Goal: Task Accomplishment & Management: Manage account settings

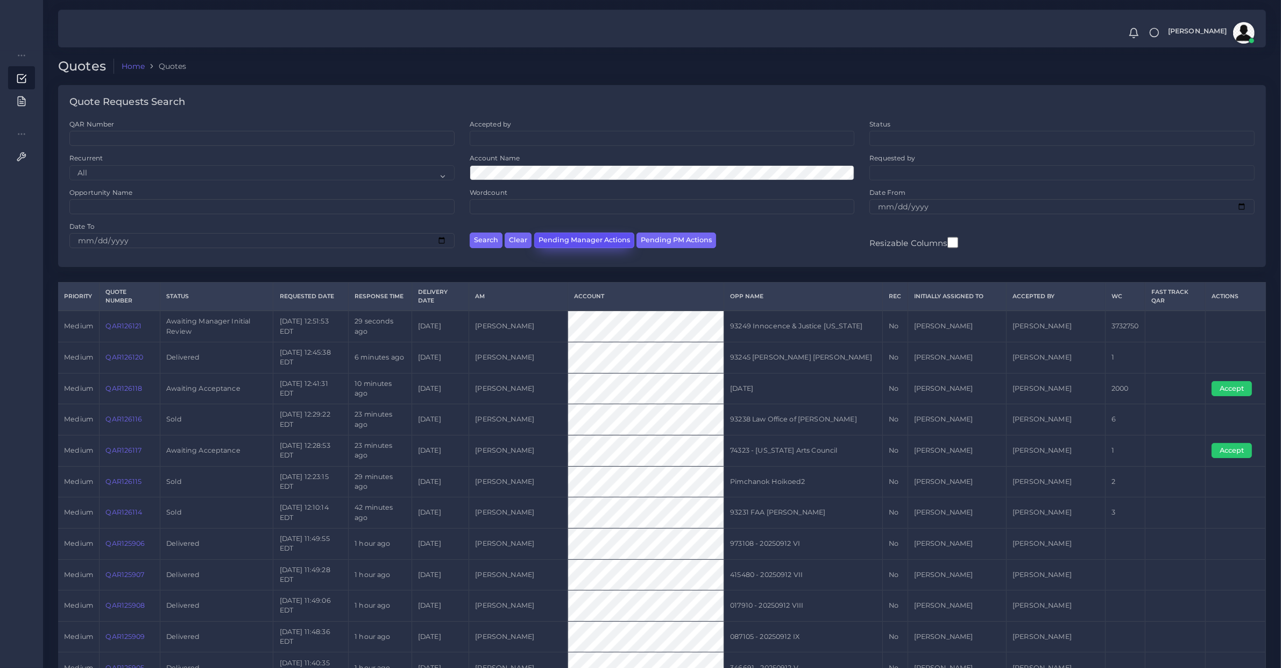
click at [604, 237] on button "Pending Manager Actions" at bounding box center [584, 240] width 100 height 16
select select "awaiting_manager_initial_review"
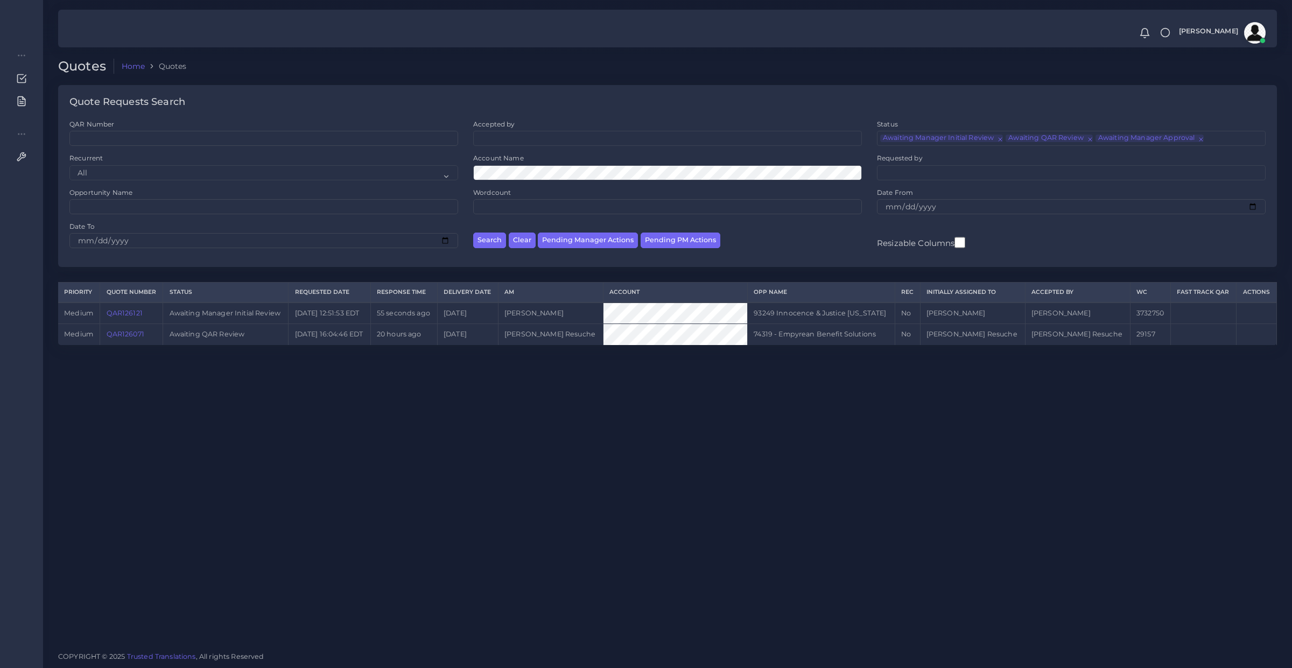
click at [140, 336] on link "QAR126071" at bounding box center [126, 334] width 38 height 8
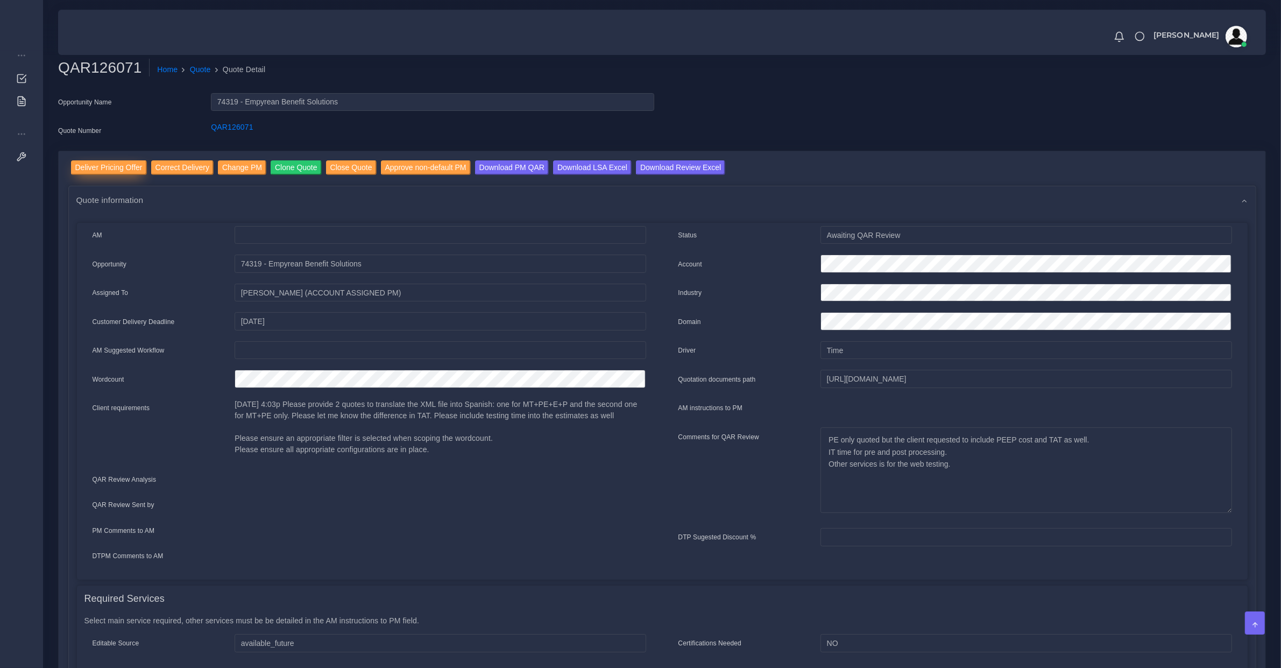
drag, startPoint x: 101, startPoint y: 157, endPoint x: 105, endPoint y: 164, distance: 8.4
click at [102, 158] on div "Deliver Pricing Offer Correct Delivery Change PM Clone Quote Close Quote Approv…" at bounding box center [662, 674] width 1207 height 1046
click at [105, 164] on input "Deliver Pricing Offer" at bounding box center [109, 167] width 76 height 15
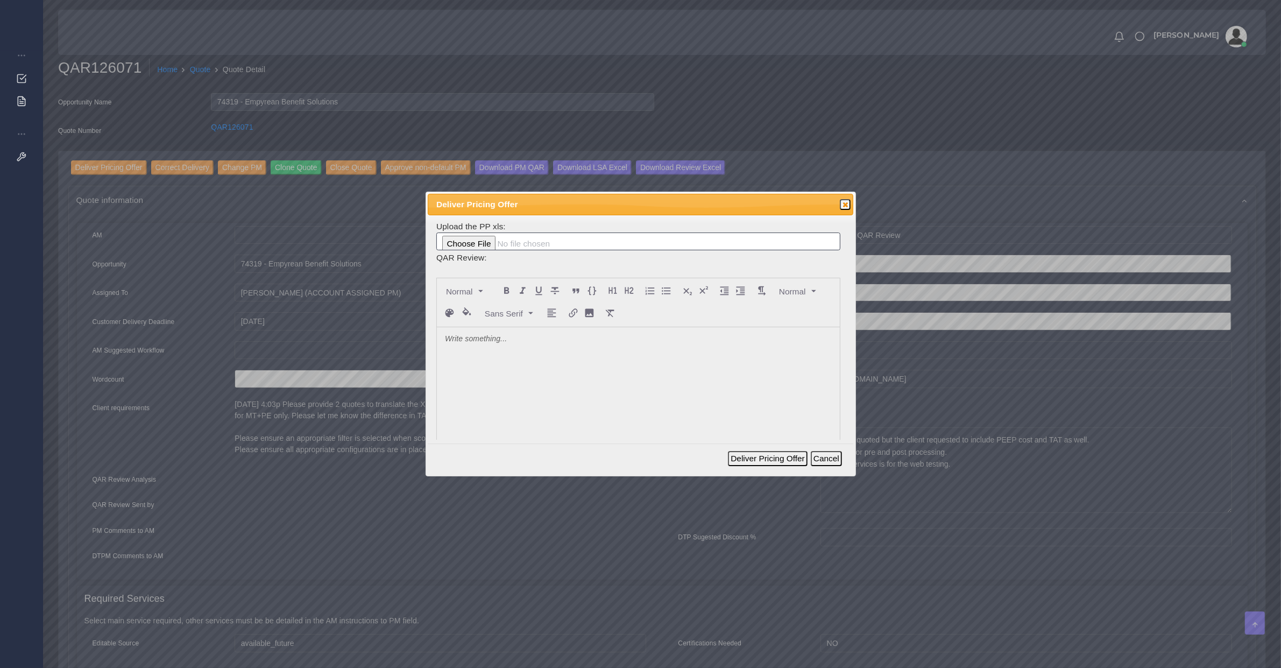
click at [525, 372] on div at bounding box center [638, 407] width 403 height 161
click at [744, 464] on button "Deliver Pricing Offer" at bounding box center [767, 458] width 79 height 15
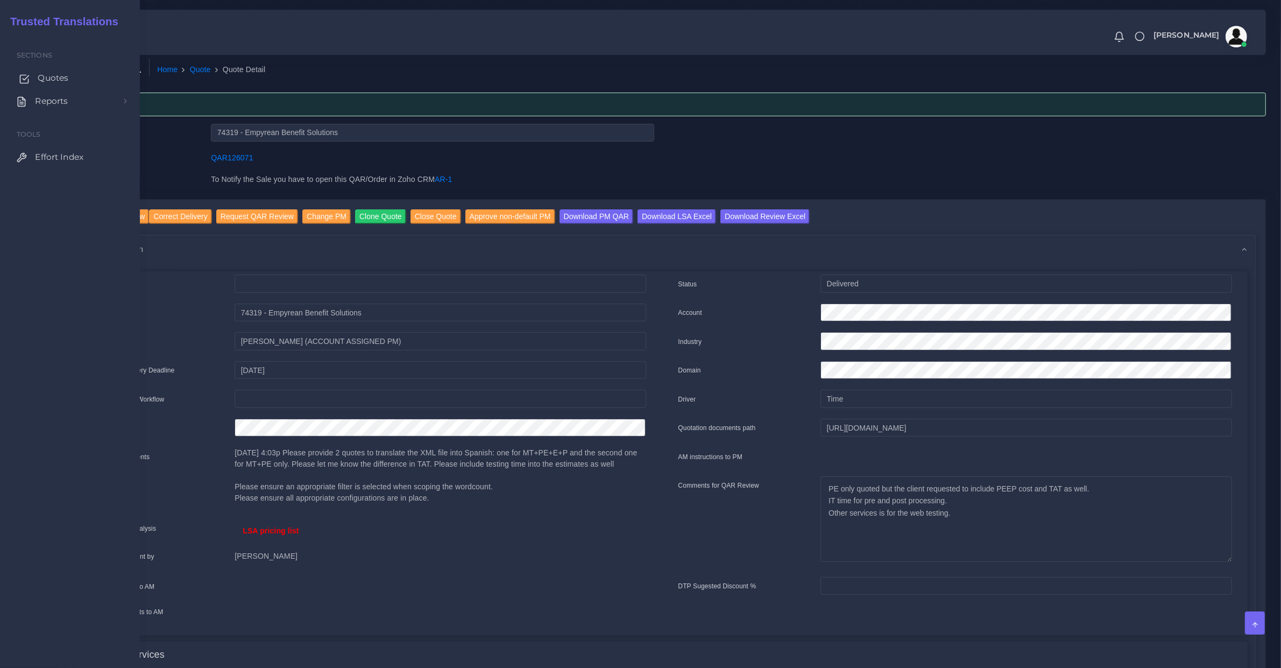
click at [33, 84] on link "Quotes" at bounding box center [70, 78] width 124 height 23
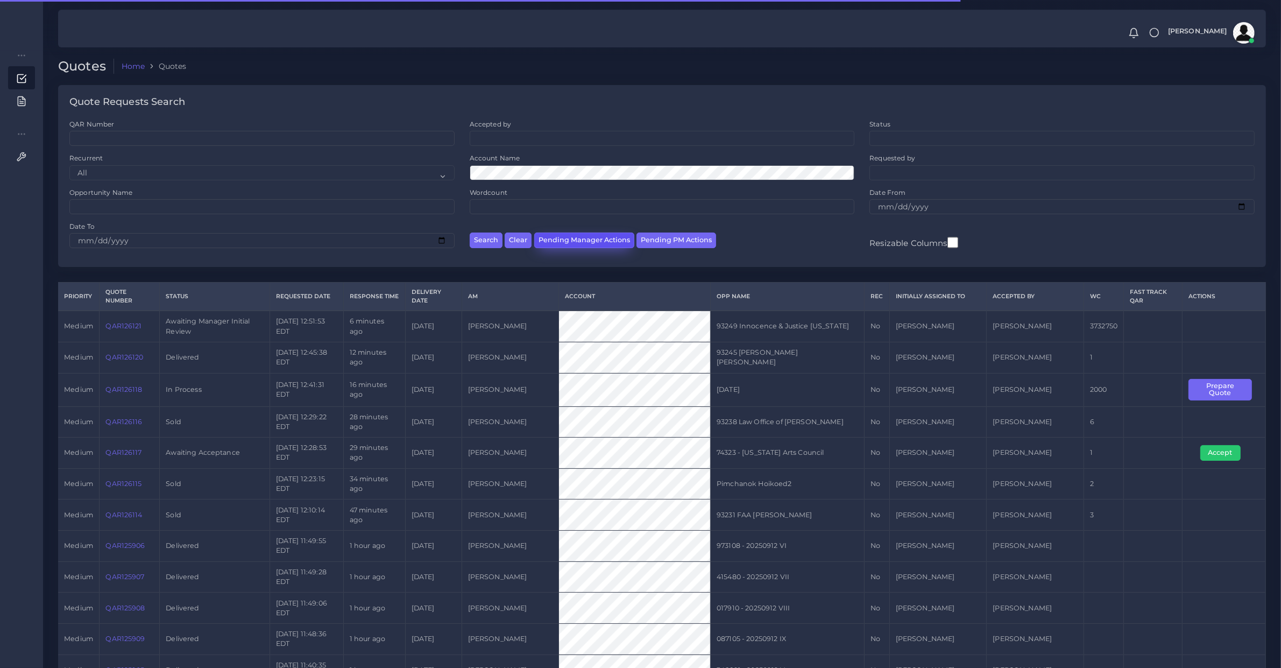
click at [603, 245] on button "Pending Manager Actions" at bounding box center [584, 240] width 100 height 16
select select "awaiting_manager_initial_review"
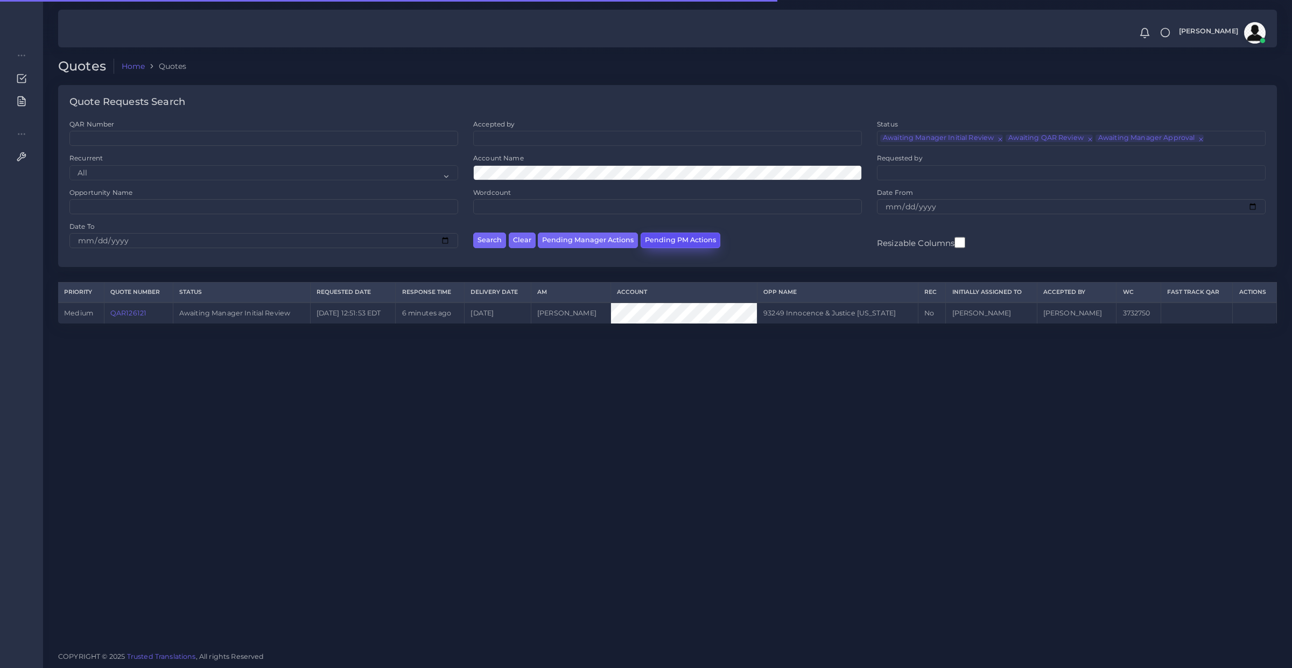
click at [658, 238] on button "Pending PM Actions" at bounding box center [680, 240] width 80 height 16
select select "awaiting_acceptance"
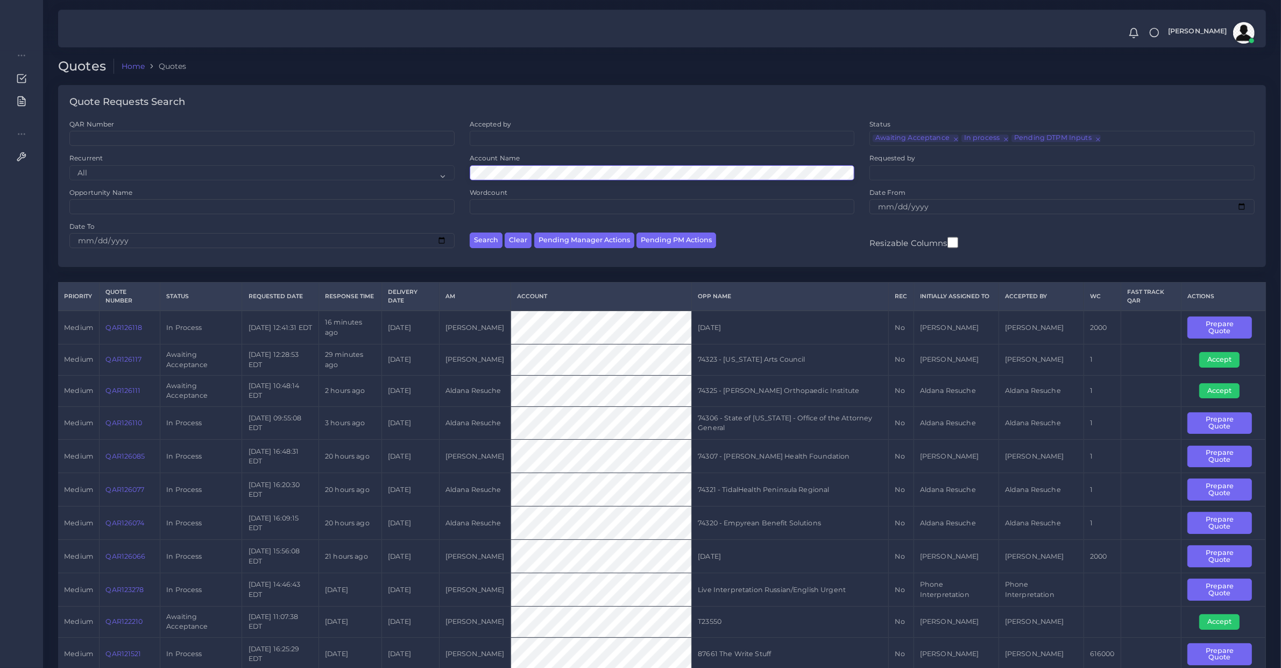
click at [470, 232] on button "Search" at bounding box center [486, 240] width 33 height 16
click at [574, 242] on button "Pending Manager Actions" at bounding box center [584, 240] width 100 height 16
select select "awaiting_manager_initial_review"
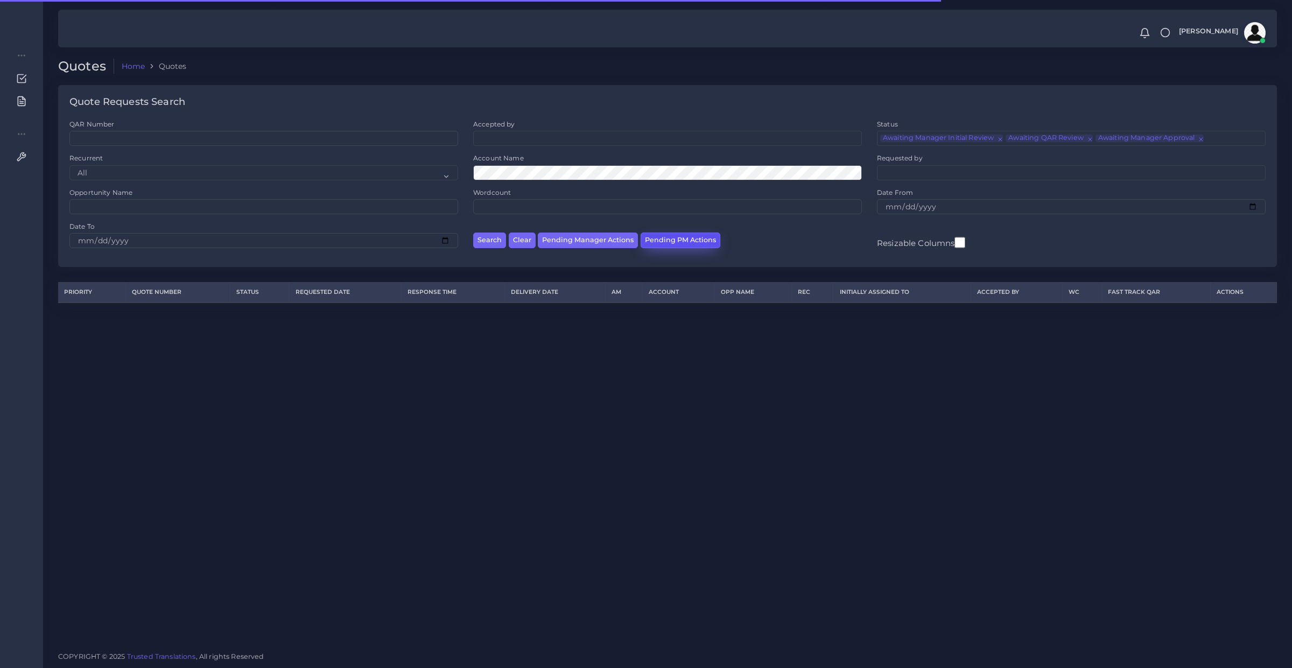
click at [663, 235] on button "Pending PM Actions" at bounding box center [680, 240] width 80 height 16
select select "awaiting_acceptance"
